Goal: Task Accomplishment & Management: Use online tool/utility

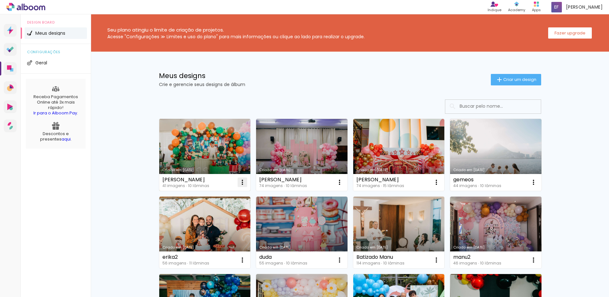
scroll to position [32, 0]
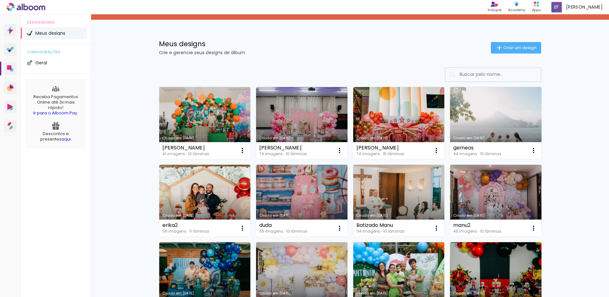
click at [519, 125] on link "Criado em [DATE]" at bounding box center [495, 123] width 91 height 72
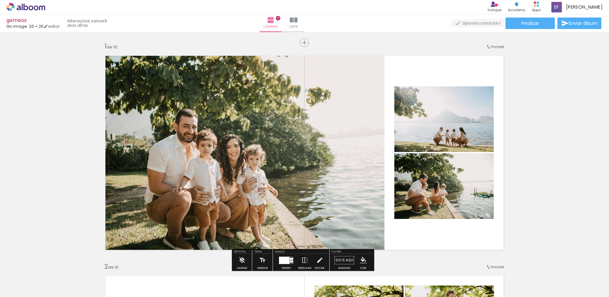
click at [20, 291] on span "Adicionar Fotos" at bounding box center [22, 288] width 19 height 7
click at [0, 0] on input "file" at bounding box center [0, 0] width 0 height 0
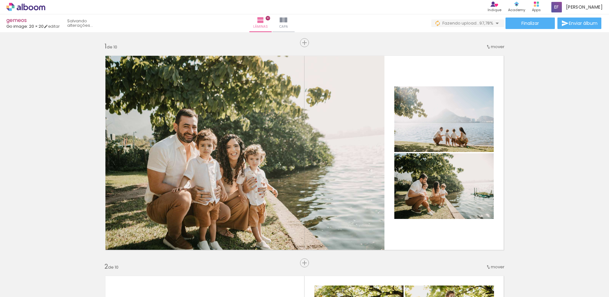
click at [24, 278] on input "Todas as fotos" at bounding box center [18, 277] width 24 height 5
click at [0, 0] on slot "Não utilizadas" at bounding box center [0, 0] width 0 height 0
type input "Não utilizadas"
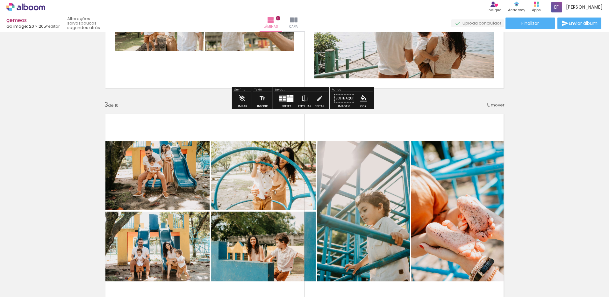
scroll to position [382, 0]
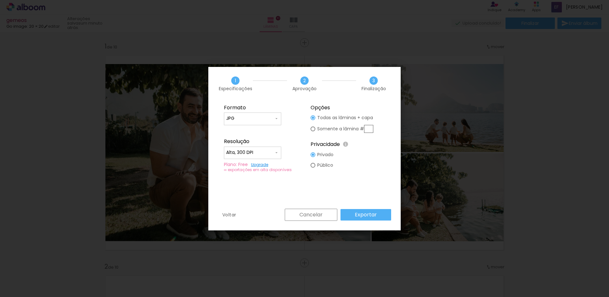
scroll to position [319, 0]
click at [0, 0] on slot "Exportar" at bounding box center [0, 0] width 0 height 0
